Goal: Transaction & Acquisition: Purchase product/service

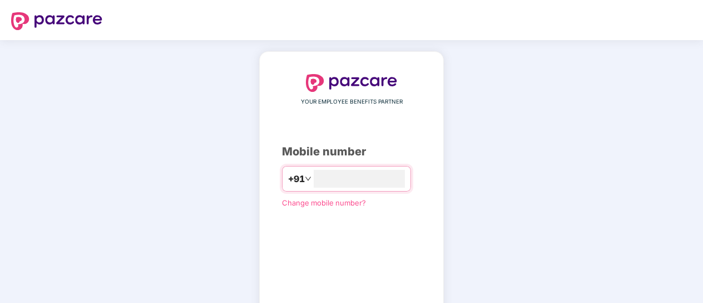
type input "**********"
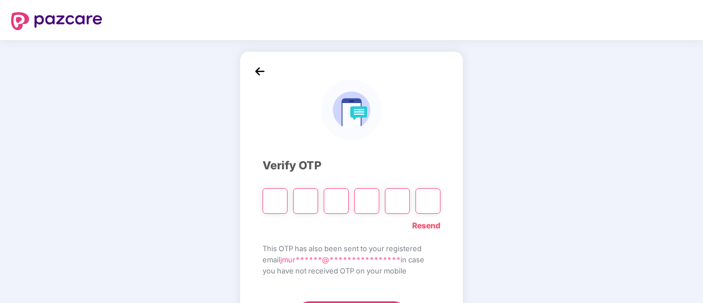
type input "*"
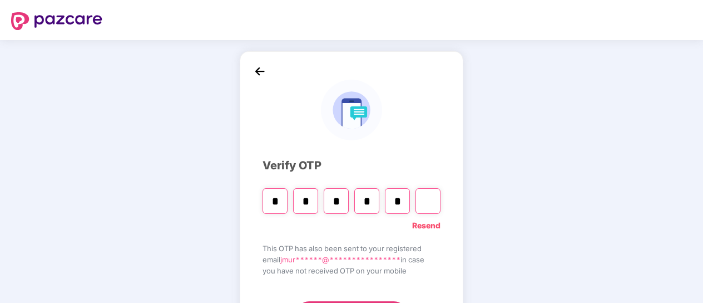
type input "*"
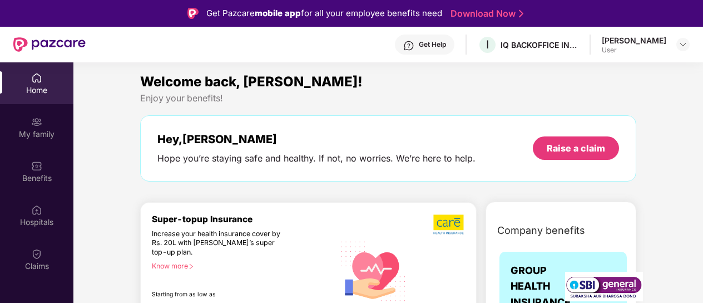
click at [271, 187] on div "Welcome back, [PERSON_NAME]! Enjoy your benefits! Hey, [PERSON_NAME] you’re sta…" at bounding box center [389, 131] width 506 height 121
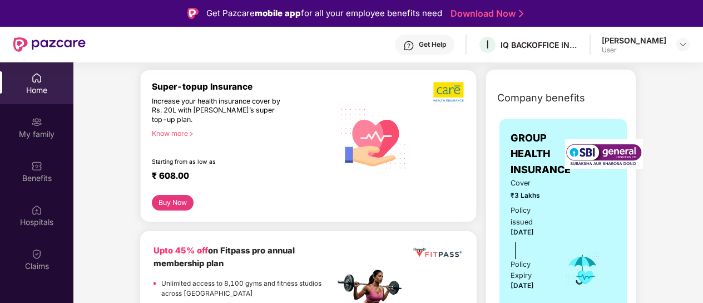
scroll to position [134, 0]
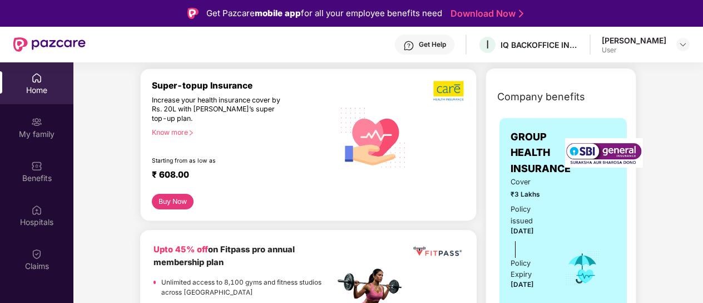
click at [171, 130] on div "Know more" at bounding box center [240, 132] width 176 height 8
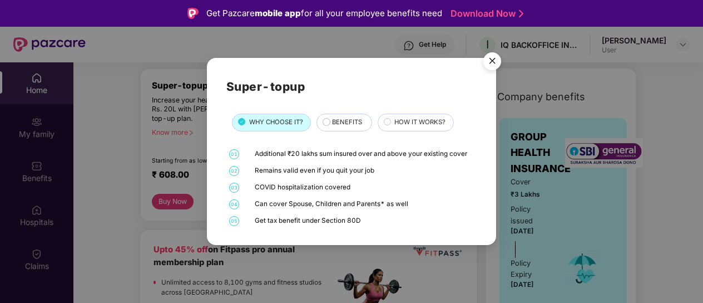
click at [341, 127] on div "BENEFITS" at bounding box center [346, 123] width 39 height 12
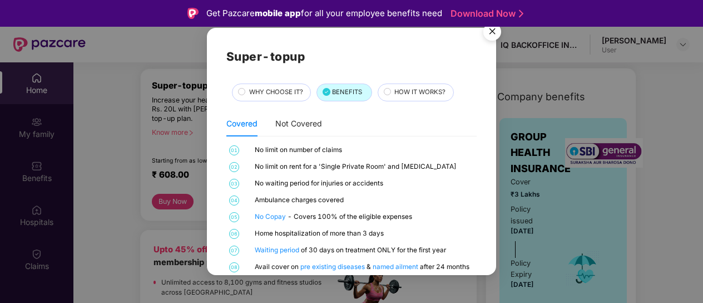
click at [365, 150] on div "No limit on number of claims" at bounding box center [364, 150] width 219 height 10
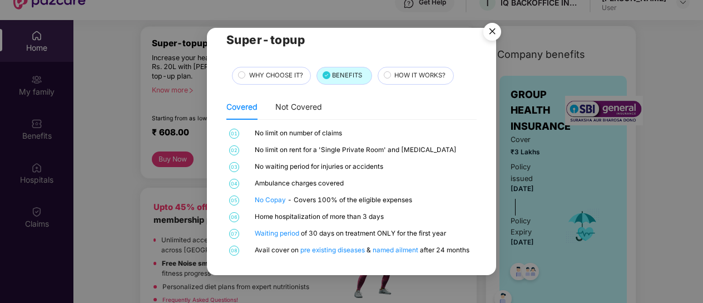
scroll to position [45, 0]
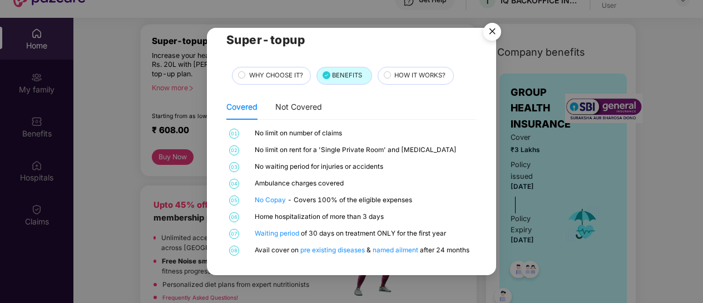
click at [413, 79] on span "HOW IT WORKS?" at bounding box center [419, 76] width 51 height 10
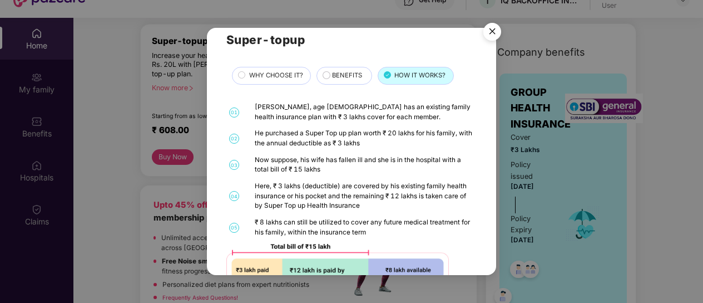
click at [373, 154] on div "01 [PERSON_NAME], age [DEMOGRAPHIC_DATA] has an existing family health insuranc…" at bounding box center [351, 206] width 250 height 209
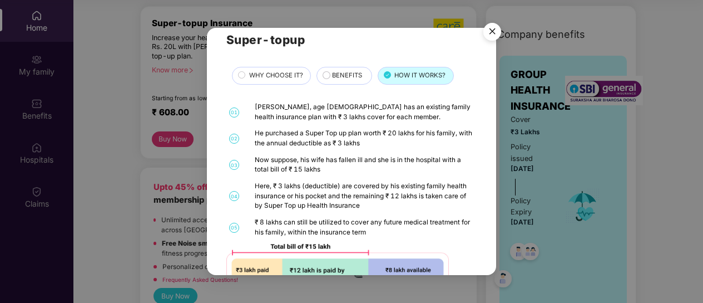
click at [496, 246] on div "Super-topup WHY CHOOSE IT? BENEFITS HOW IT WORKS? 01 [PERSON_NAME], age [DEMOGR…" at bounding box center [351, 151] width 703 height 303
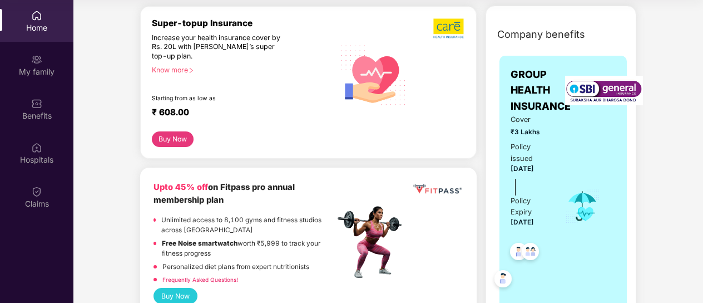
click at [328, 155] on div "Super-topup Insurance Increase your health insurance cover by Rs. 20L with [PER…" at bounding box center [308, 82] width 337 height 152
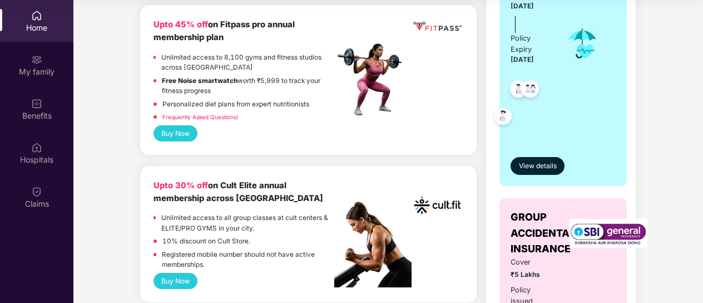
scroll to position [312, 0]
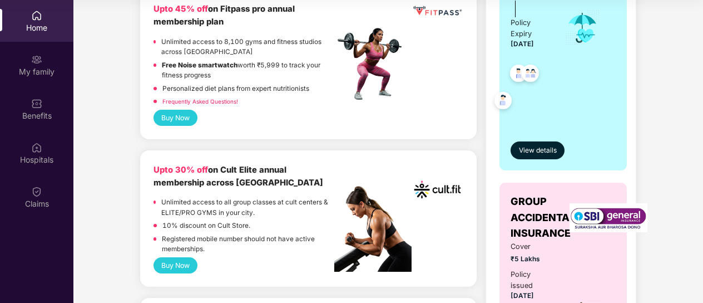
click at [161, 114] on button "Buy Now" at bounding box center [176, 118] width 45 height 16
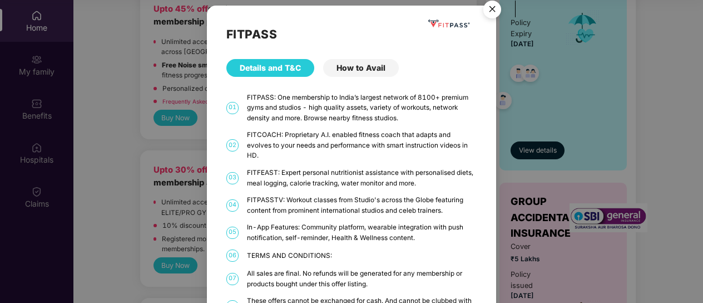
click at [363, 195] on div "FITPASSTV: Workout classes from Studio's across the Globe featuring content fro…" at bounding box center [362, 205] width 230 height 21
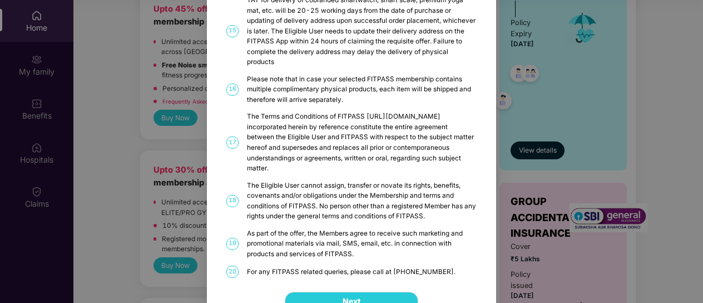
scroll to position [616, 0]
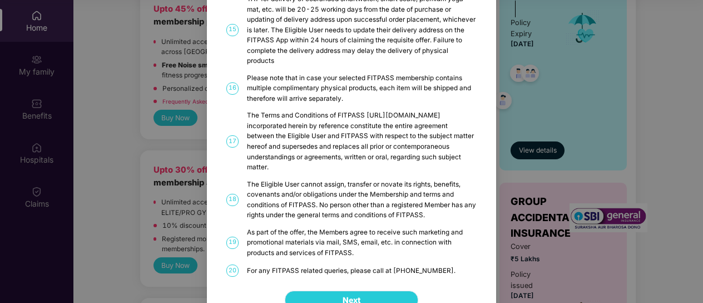
click at [358, 294] on span "Next" at bounding box center [352, 300] width 18 height 12
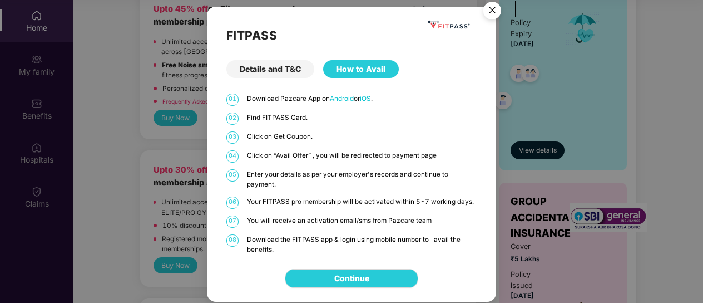
scroll to position [0, 0]
click at [369, 274] on link "Continue" at bounding box center [351, 278] width 35 height 12
click at [491, 10] on img "Close" at bounding box center [492, 12] width 31 height 31
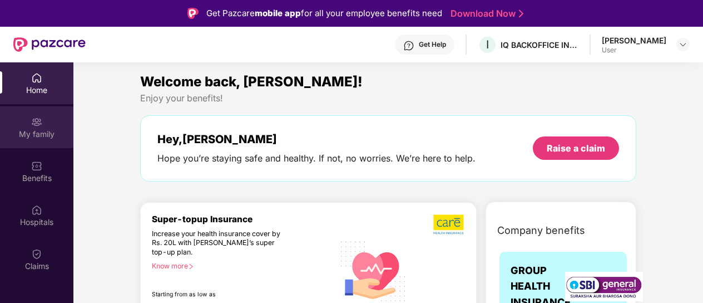
click at [50, 136] on div "My family" at bounding box center [36, 134] width 73 height 11
